Goal: Register for event/course

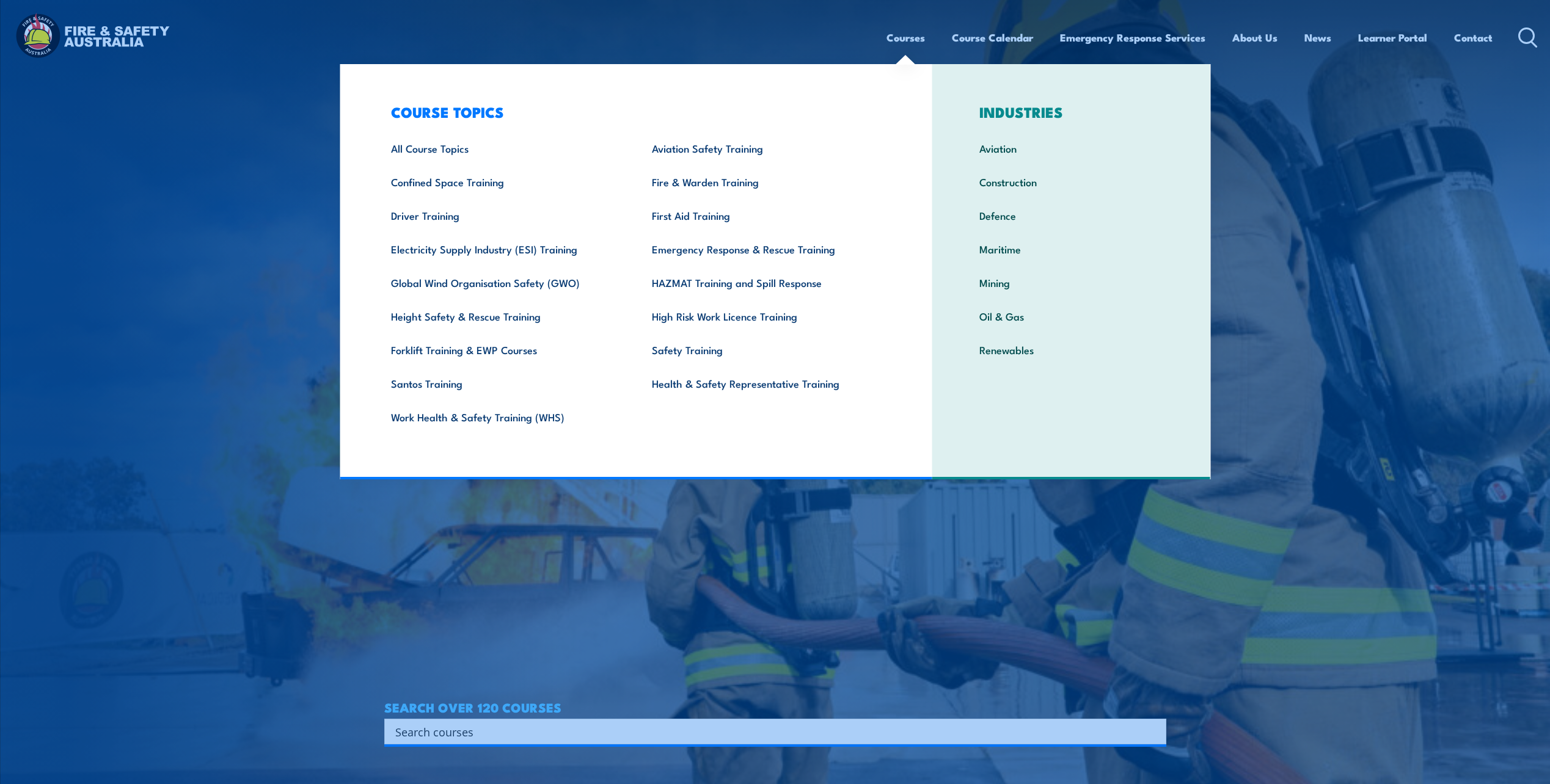
click at [908, 37] on link "Courses" at bounding box center [905, 37] width 38 height 32
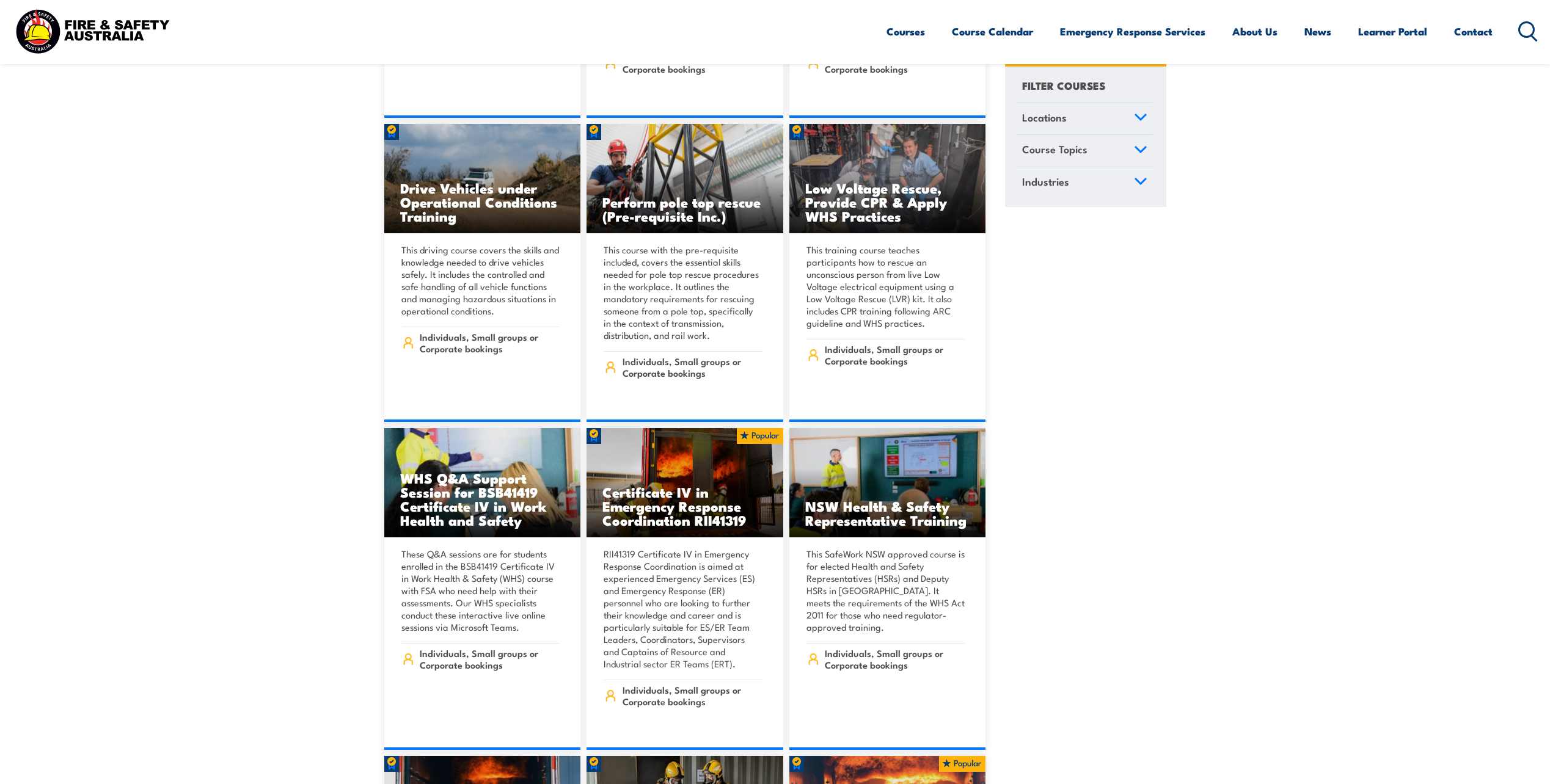
scroll to position [2260, 0]
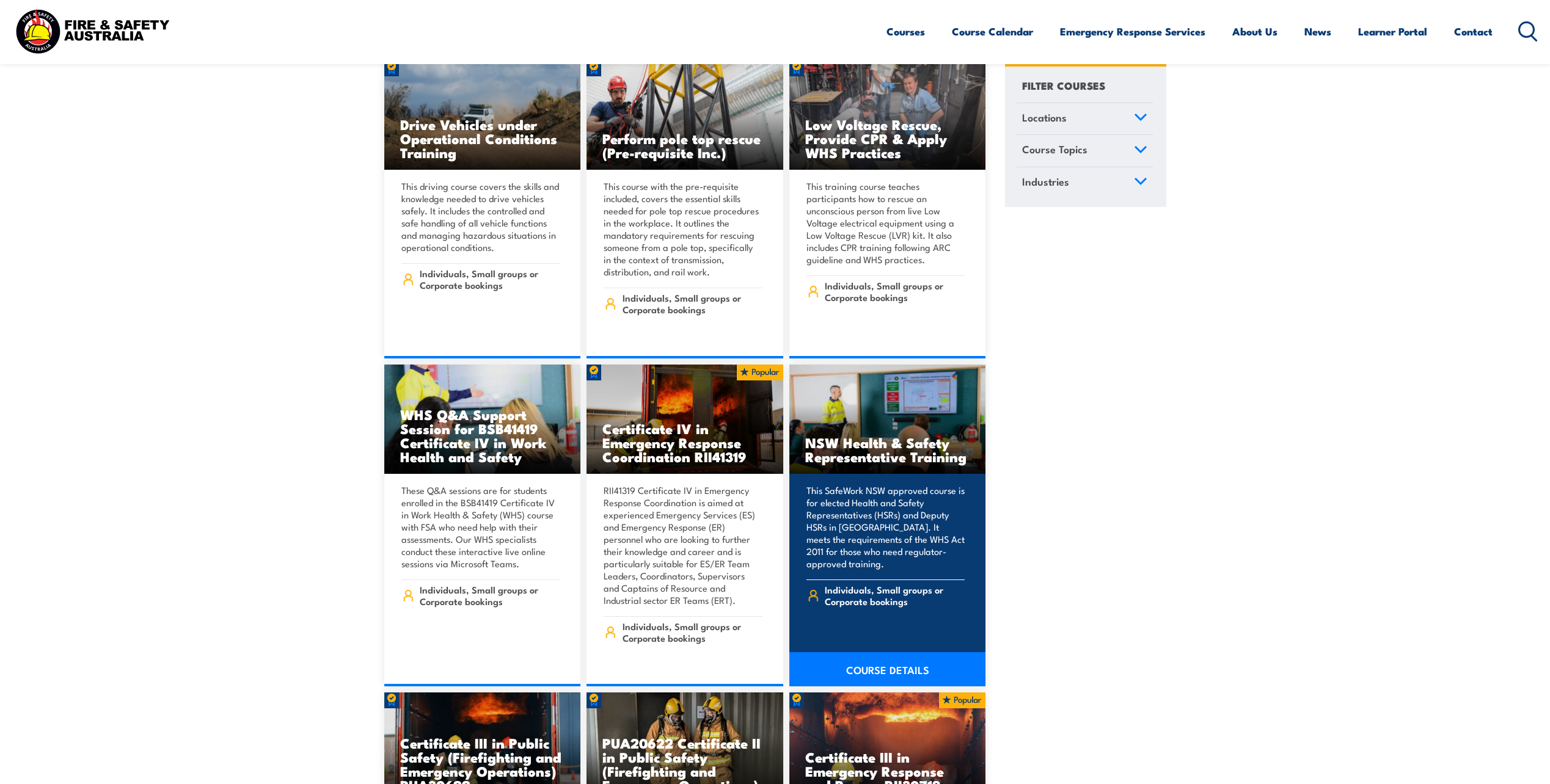
click at [895, 655] on link "COURSE DETAILS" at bounding box center [887, 669] width 196 height 34
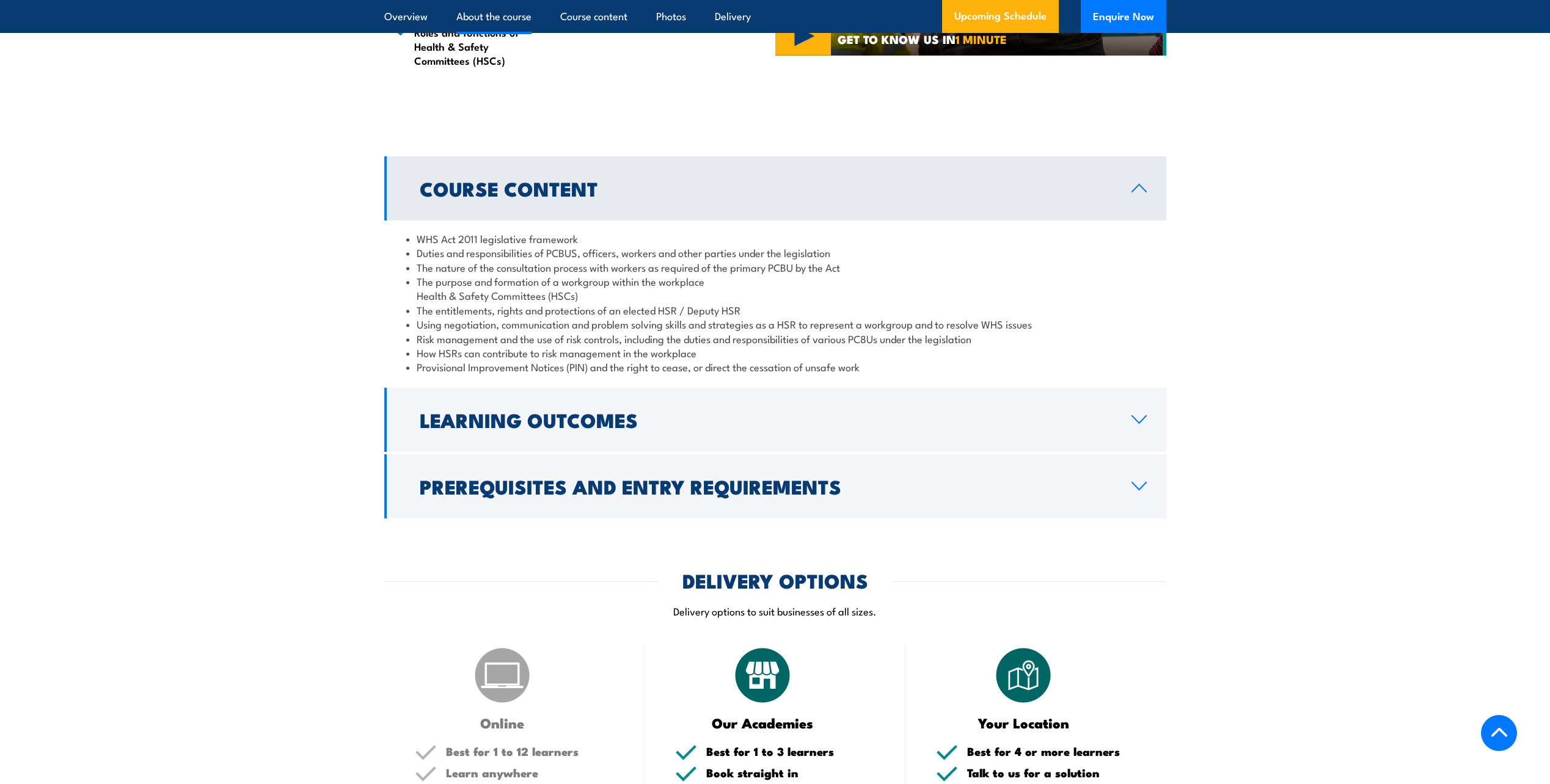
scroll to position [1222, 0]
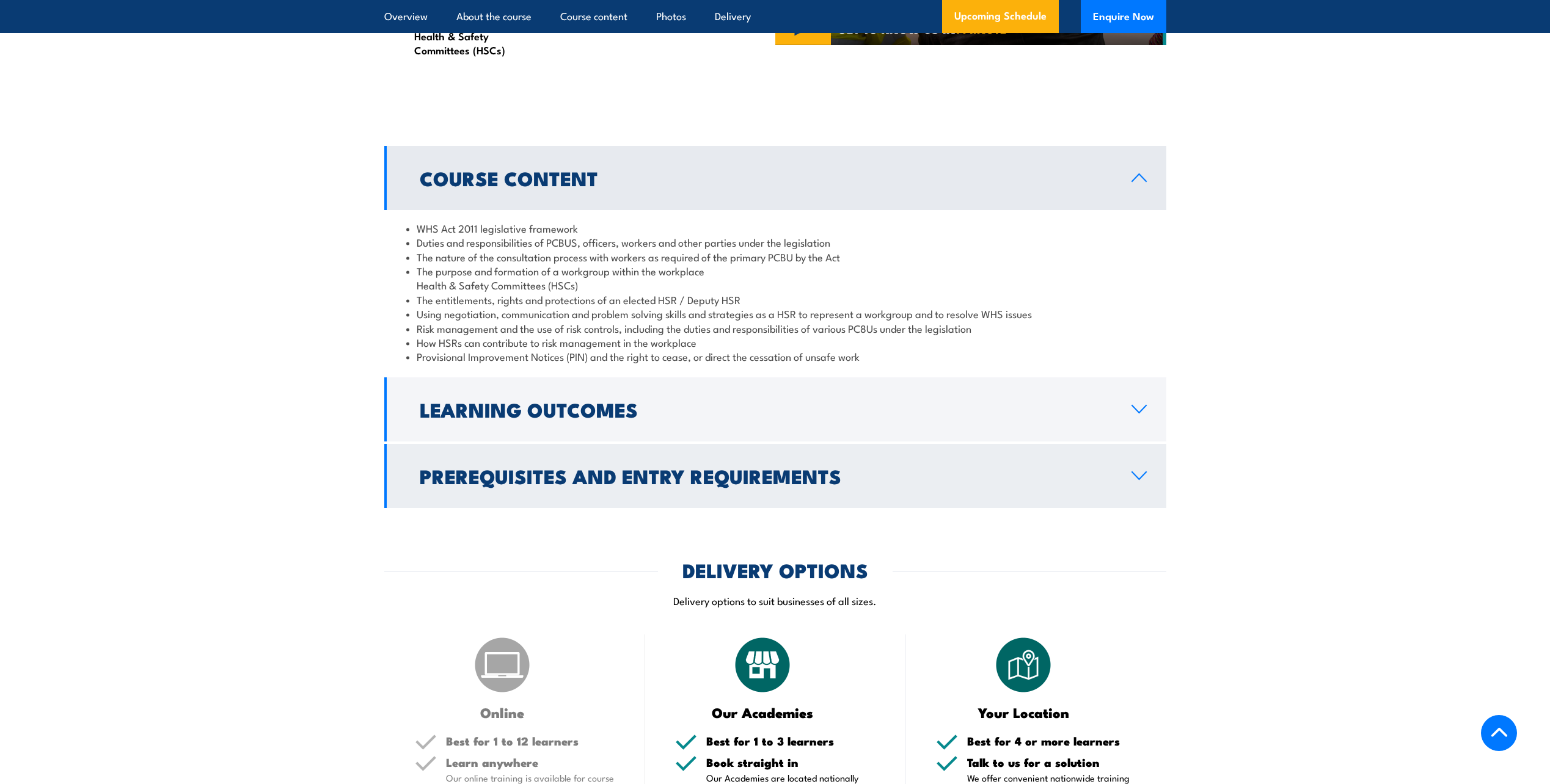
click at [752, 485] on h2 "Prerequisites and Entry Requirements" at bounding box center [766, 476] width 692 height 17
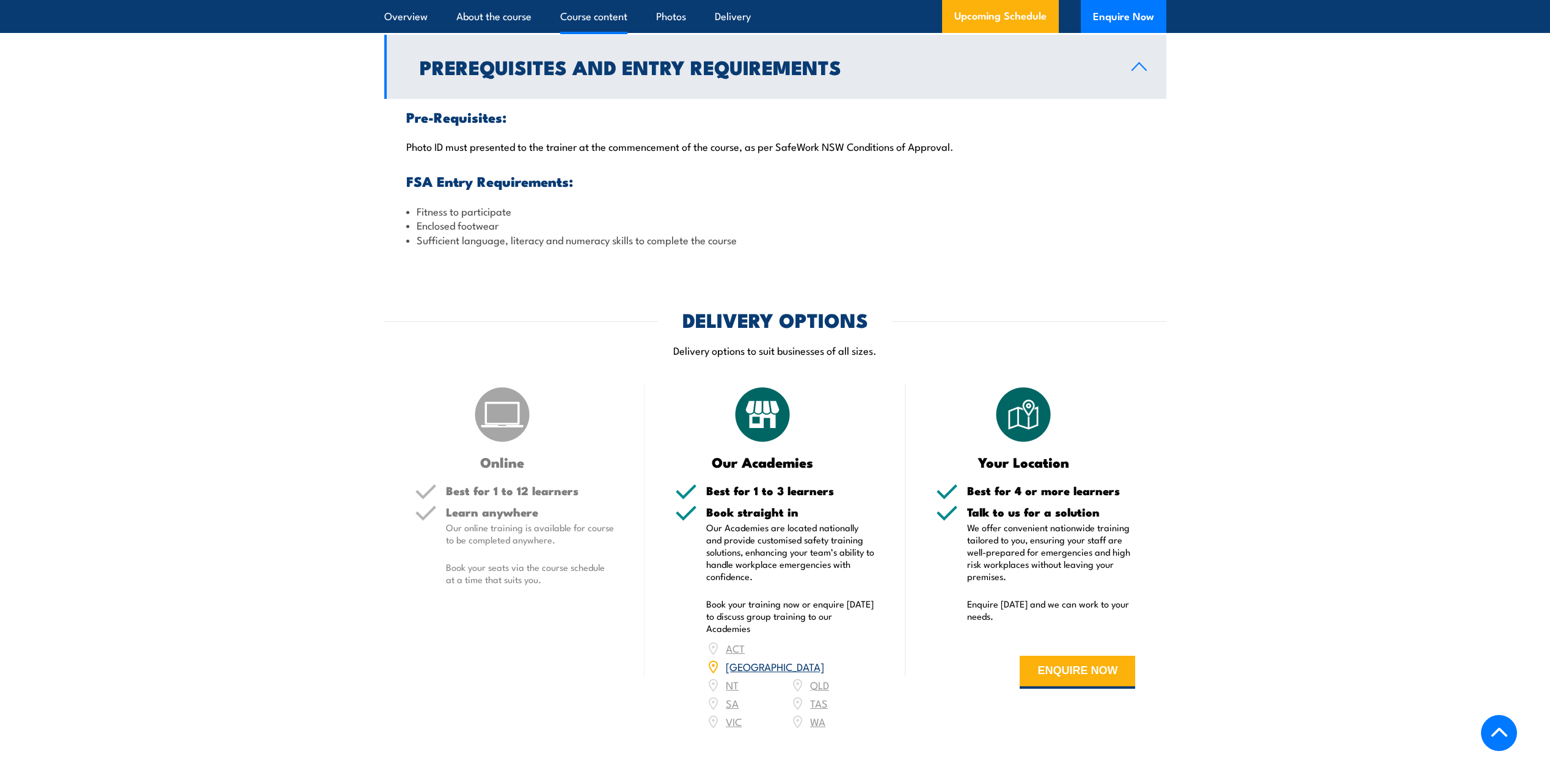
scroll to position [1527, 0]
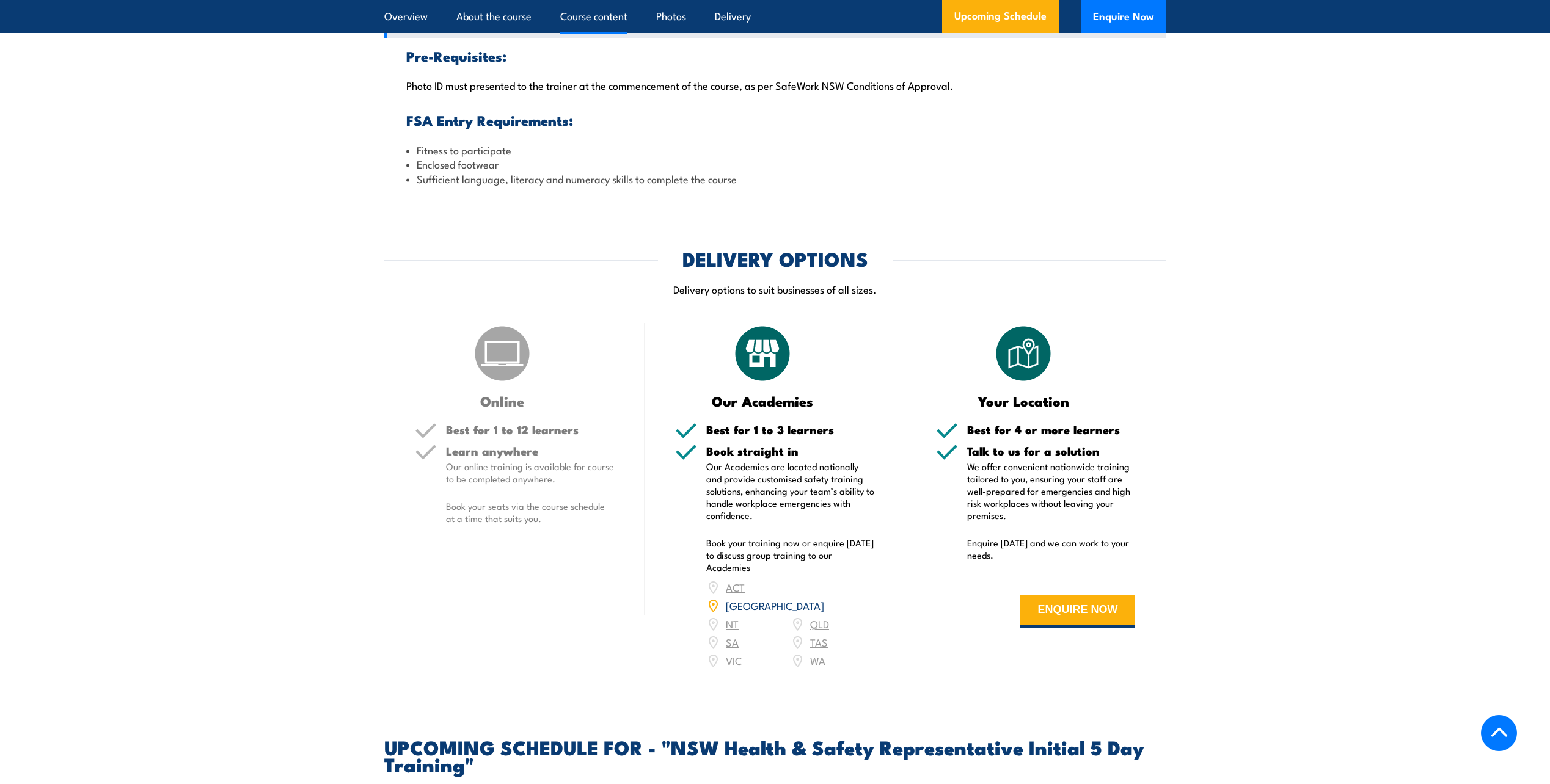
click at [819, 605] on link "NSW" at bounding box center [774, 605] width 99 height 14
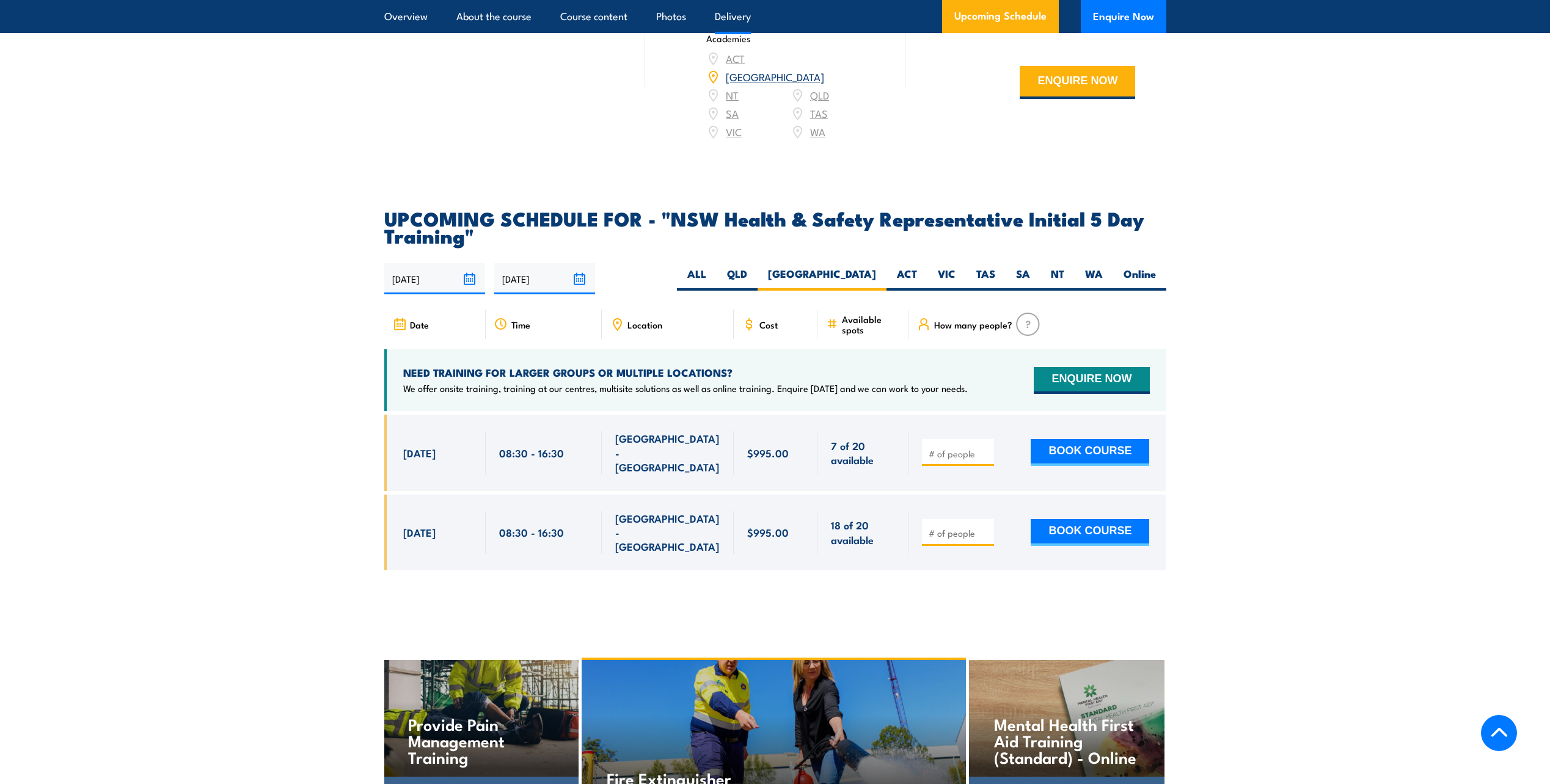
scroll to position [2091, 0]
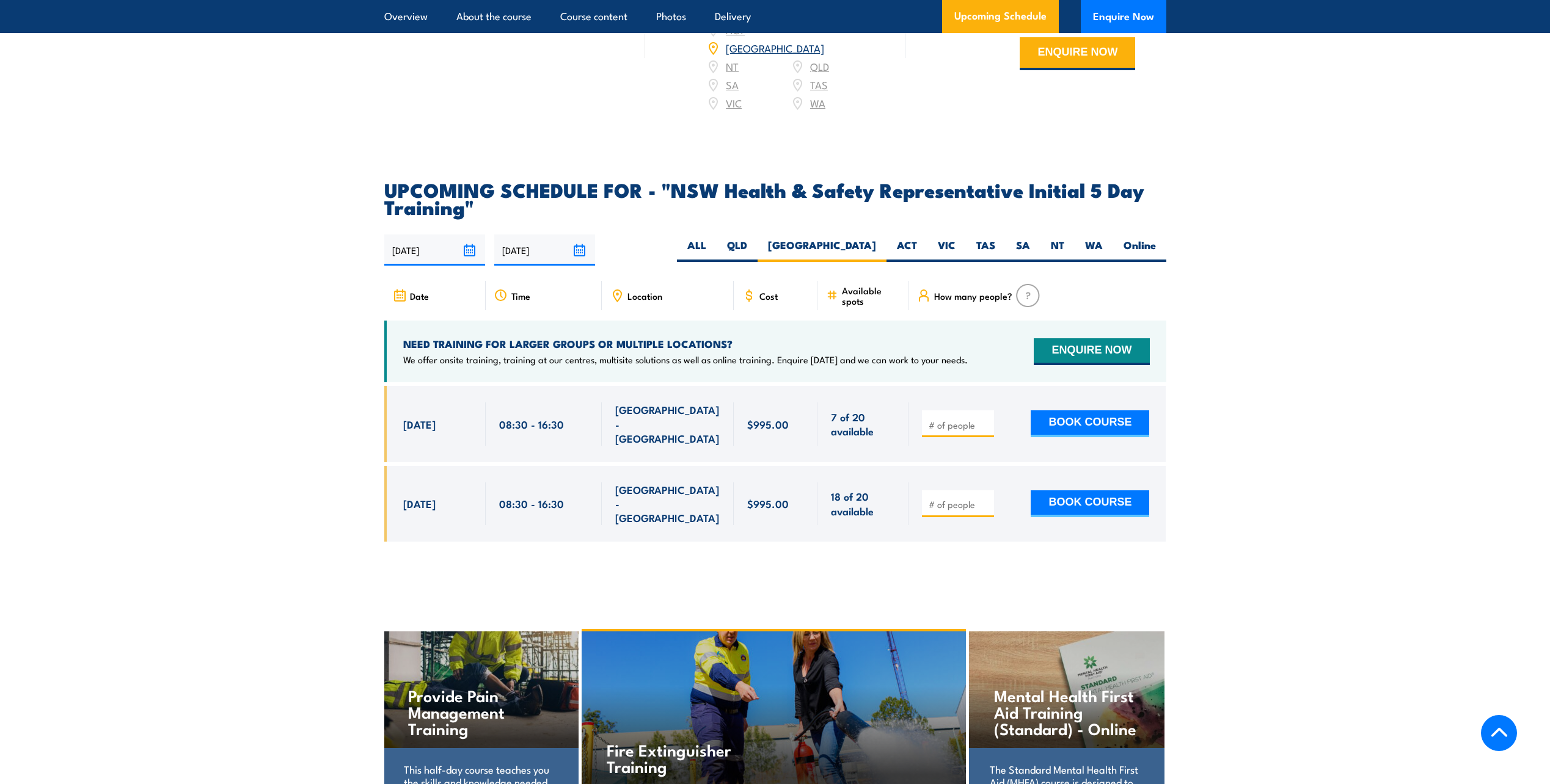
click at [1296, 430] on section "UPCOMING SCHEDULE FOR - "NSW Health & Safety Representative Initial 5 Day Train…" at bounding box center [775, 369] width 1550 height 378
